Goal: Find specific page/section: Find specific page/section

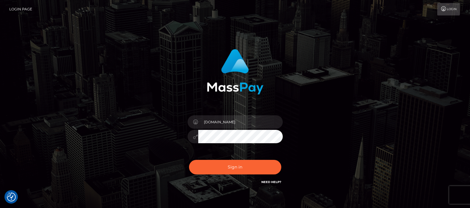
scroll to position [32, 0]
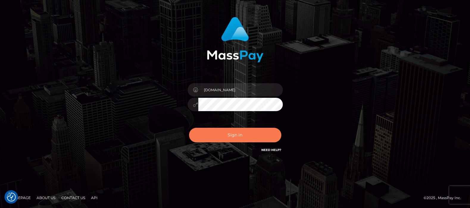
click at [225, 134] on button "Sign in" at bounding box center [235, 135] width 92 height 15
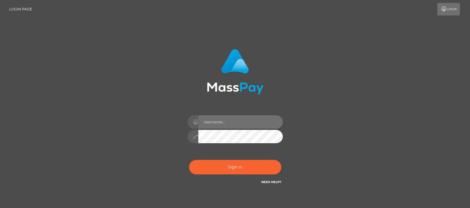
click at [226, 124] on input "text" at bounding box center [240, 121] width 84 height 13
type input "[DOMAIN_NAME]"
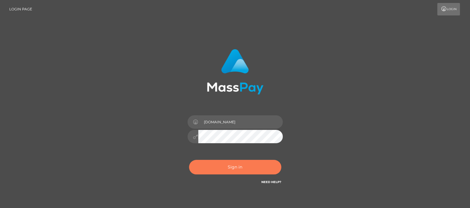
click at [235, 167] on button "Sign in" at bounding box center [235, 167] width 92 height 15
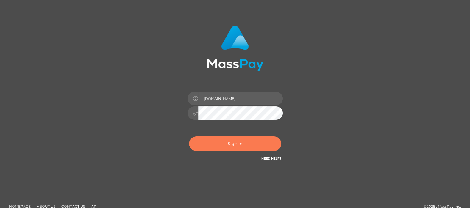
scroll to position [32, 0]
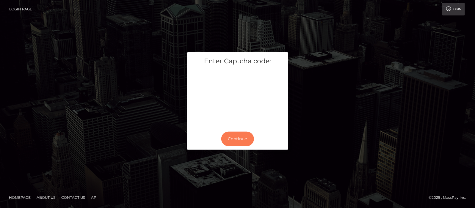
click at [243, 141] on button "Continue" at bounding box center [237, 139] width 33 height 15
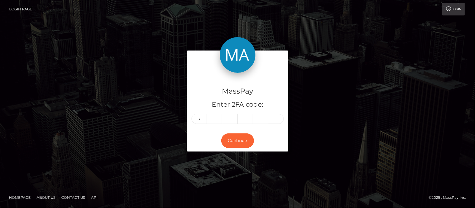
type input "8"
type input "4"
type input "0"
type input "4"
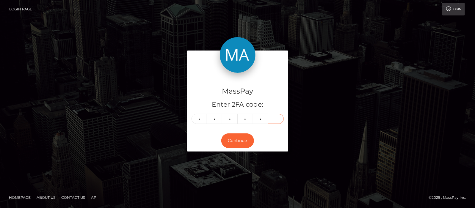
type input "2"
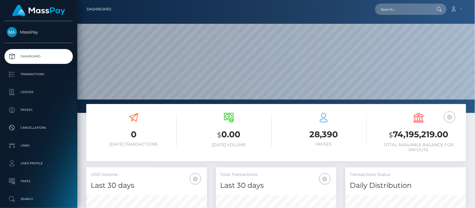
scroll to position [113, 398]
click at [419, 7] on input "text" at bounding box center [403, 9] width 56 height 11
paste input "cali.renton@icloud.com"
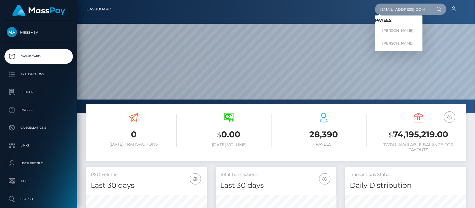
type input "cali.renton@icloud.com"
click at [402, 28] on link "SOPHIE MAUREAN RENTON" at bounding box center [399, 30] width 48 height 11
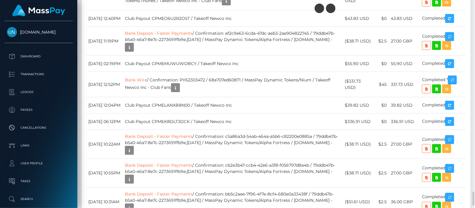
scroll to position [1748, 0]
